Goal: Task Accomplishment & Management: Use online tool/utility

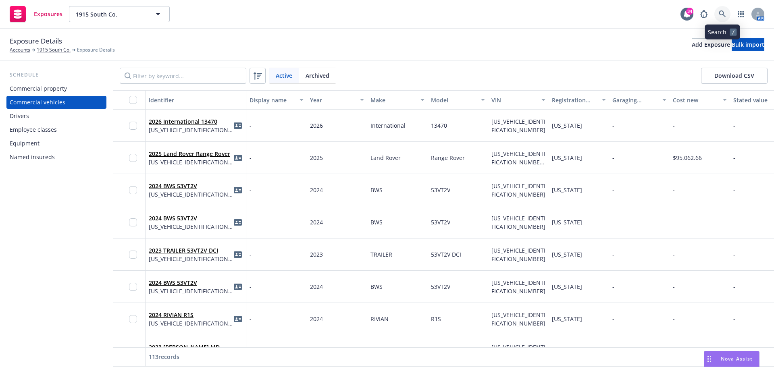
click at [724, 12] on icon at bounding box center [722, 13] width 7 height 7
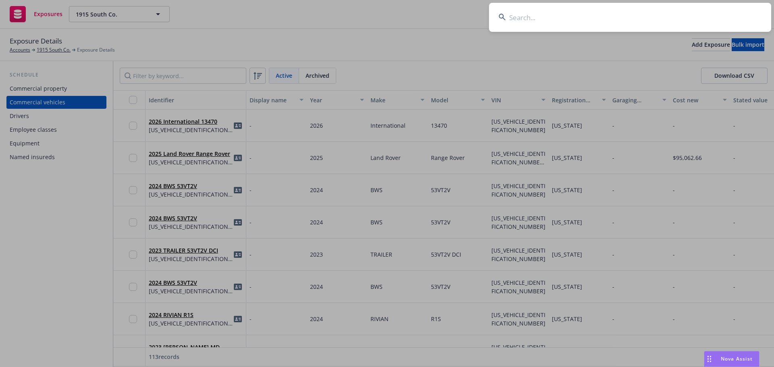
click at [712, 15] on input at bounding box center [630, 17] width 282 height 29
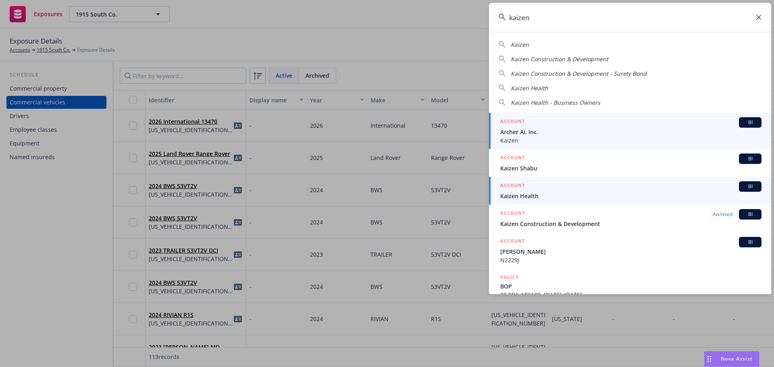
type input "kaizen"
click at [533, 190] on div "ACCOUNT BI" at bounding box center [631, 187] width 261 height 10
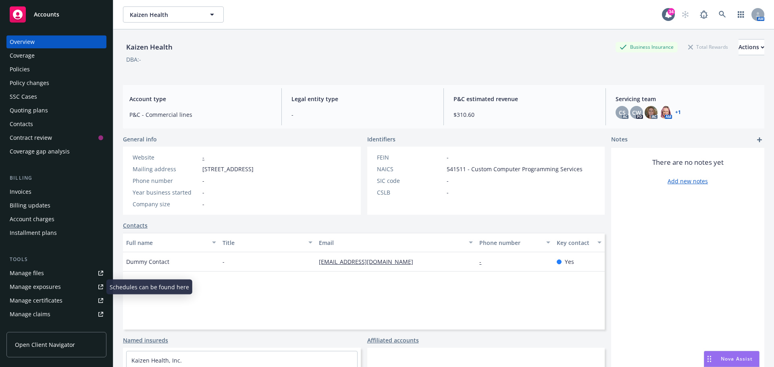
click at [48, 276] on link "Manage files" at bounding box center [56, 273] width 100 height 13
